Goal: Find specific page/section: Find specific page/section

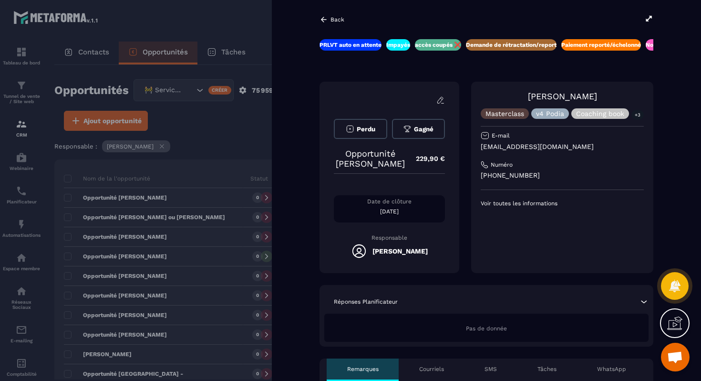
scroll to position [4704, 0]
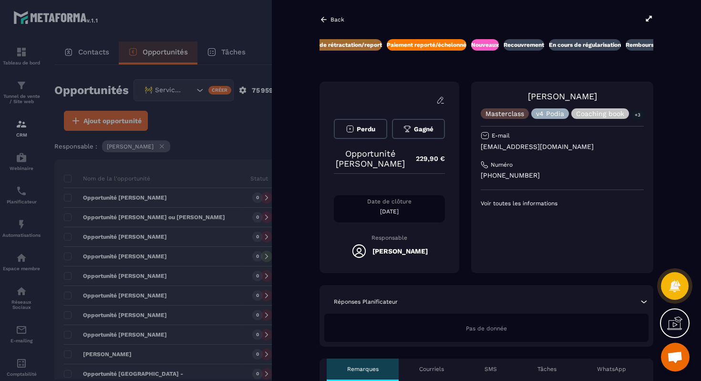
click at [513, 148] on p "[EMAIL_ADDRESS][DOMAIN_NAME]" at bounding box center [562, 146] width 163 height 9
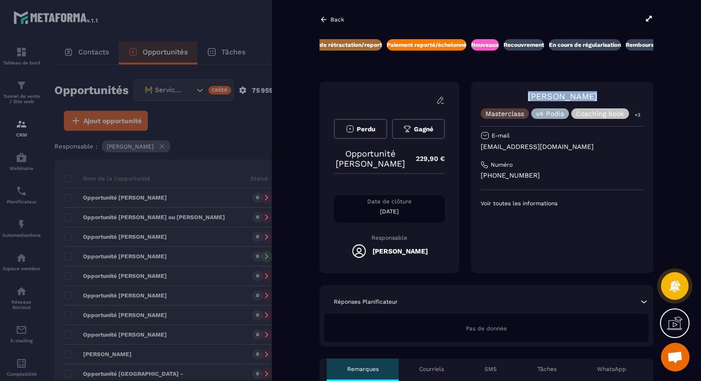
drag, startPoint x: 599, startPoint y: 97, endPoint x: 527, endPoint y: 100, distance: 71.6
click at [527, 100] on div "[PERSON_NAME] Masterclass v4 Podia Coaching book +3" at bounding box center [562, 105] width 163 height 28
copy link "[PERSON_NAME]"
click at [525, 147] on p "[EMAIL_ADDRESS][DOMAIN_NAME]" at bounding box center [562, 146] width 163 height 9
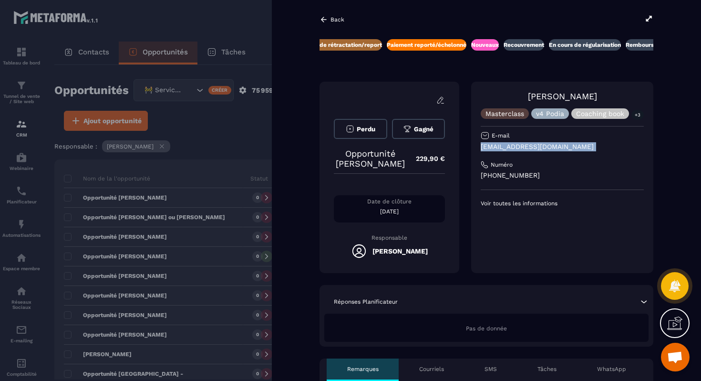
click at [525, 147] on p "[EMAIL_ADDRESS][DOMAIN_NAME]" at bounding box center [562, 146] width 163 height 9
copy div "[EMAIL_ADDRESS][DOMAIN_NAME]"
click at [535, 98] on link "[PERSON_NAME]" at bounding box center [562, 96] width 69 height 10
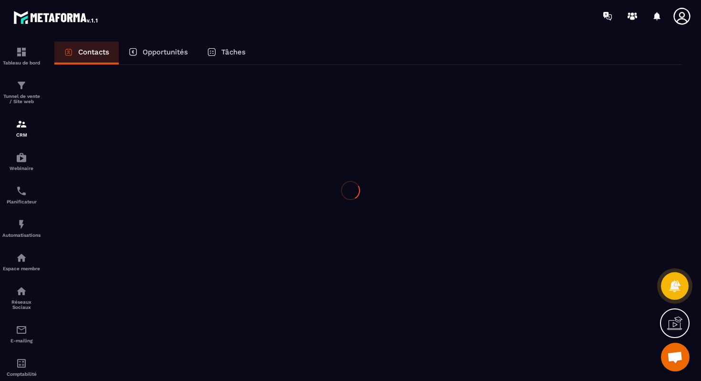
drag, startPoint x: 528, startPoint y: 96, endPoint x: 617, endPoint y: 95, distance: 89.7
